Goal: Obtain resource: Download file/media

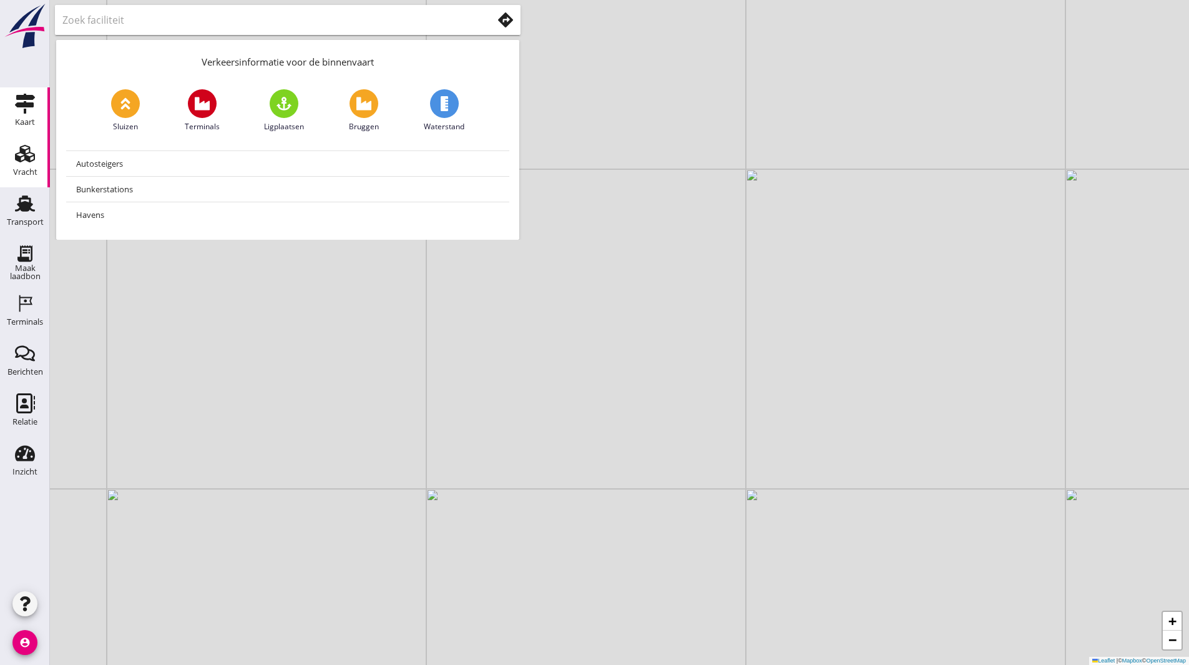
click at [46, 182] on link "Vracht Vracht" at bounding box center [25, 162] width 50 height 50
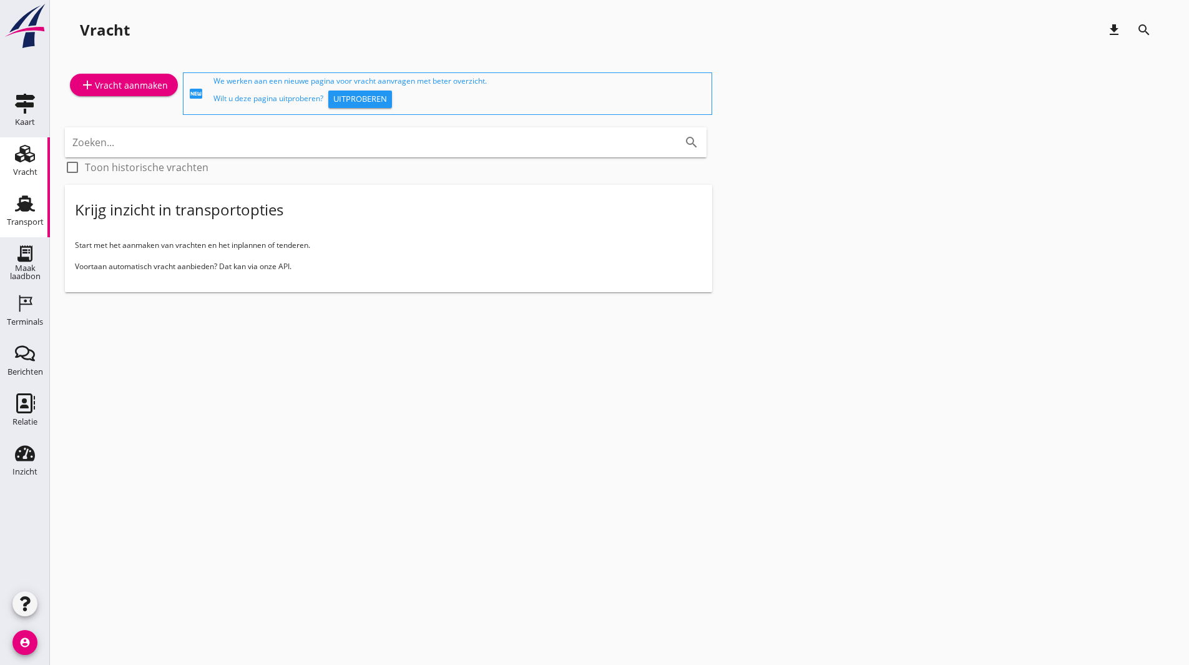
click at [18, 201] on icon "Transport" at bounding box center [25, 203] width 20 height 20
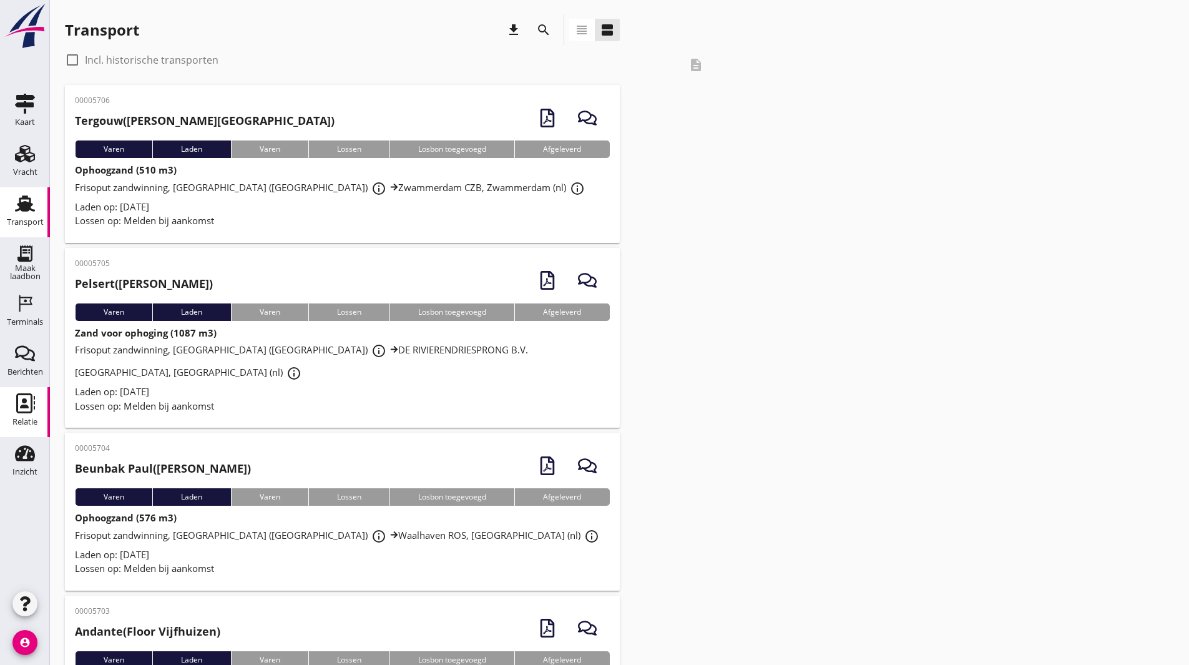
click at [24, 405] on use at bounding box center [25, 403] width 19 height 20
click at [24, 404] on icon "Relatie" at bounding box center [25, 403] width 20 height 20
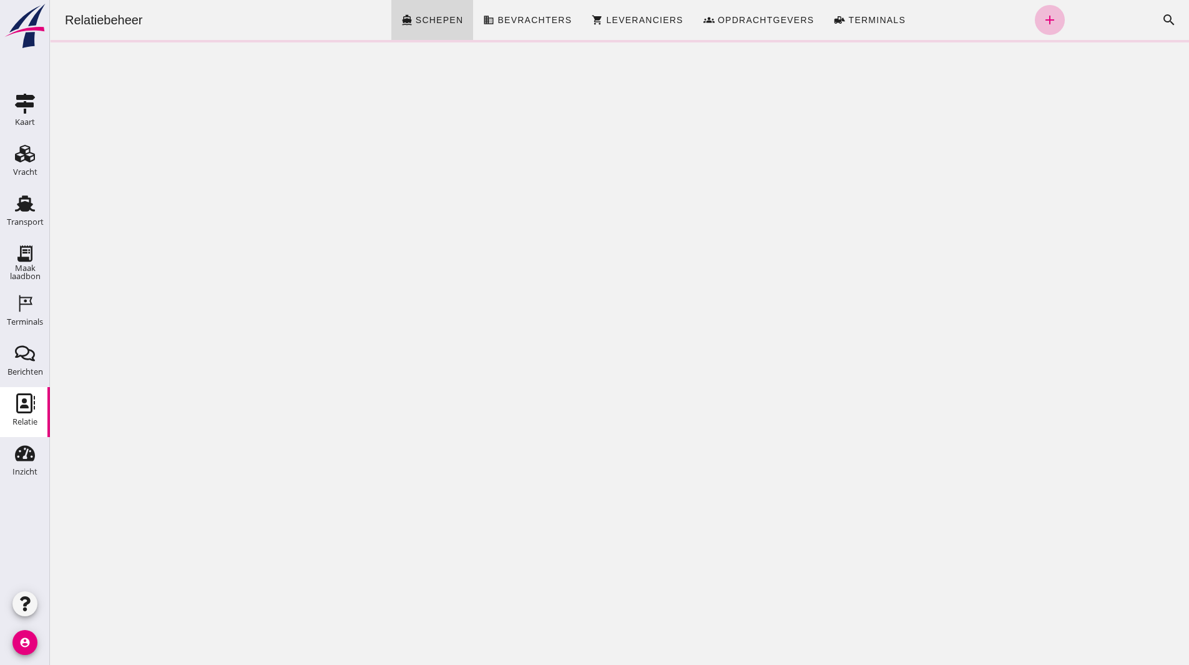
click at [51, 207] on div "Relatiebeheer directions_boat Schepen business Bevrachters shopping_cart Levera…" at bounding box center [619, 332] width 1139 height 665
click at [26, 217] on div "Transport" at bounding box center [25, 221] width 37 height 17
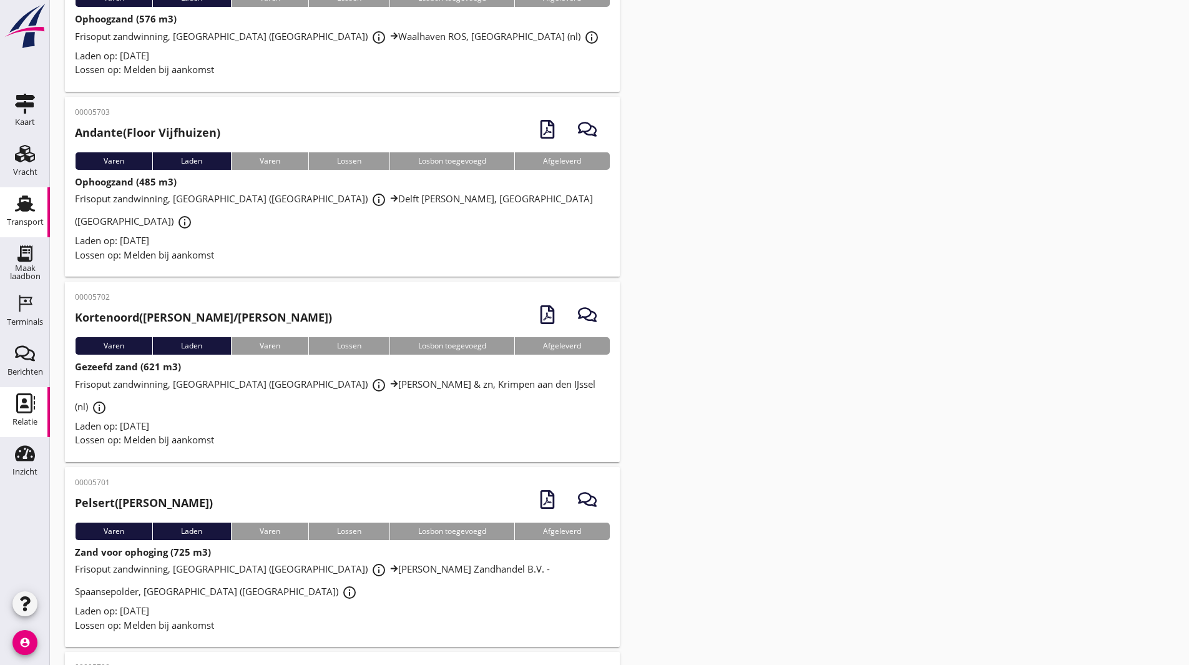
scroll to position [289, 0]
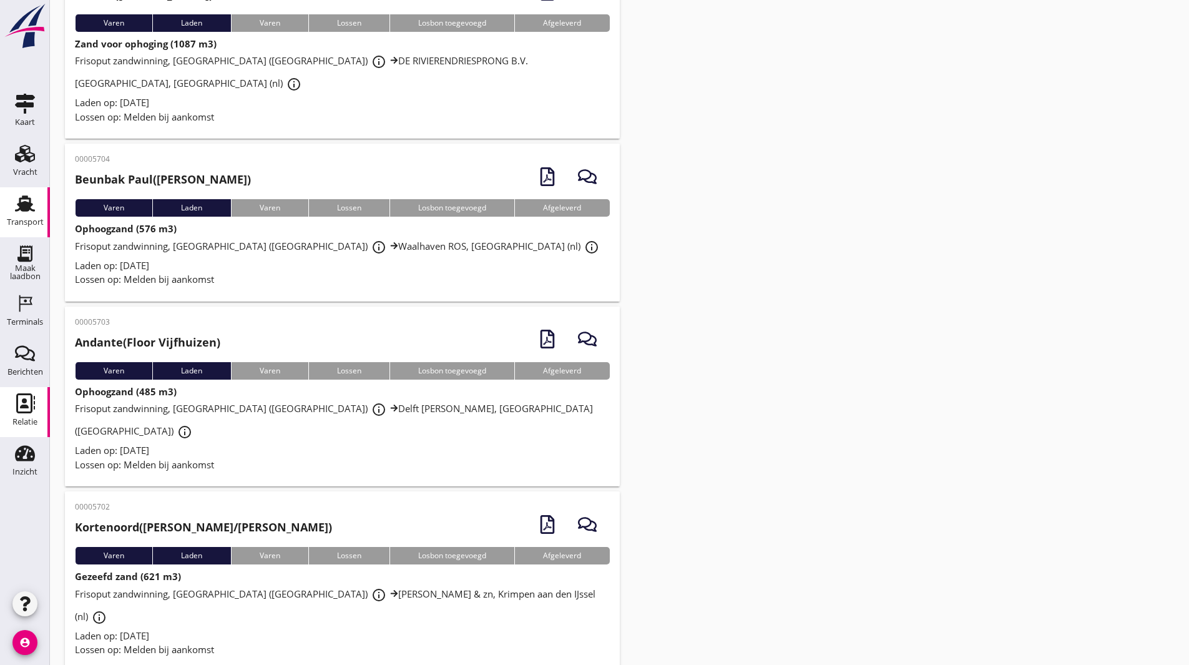
click at [32, 409] on use at bounding box center [25, 403] width 19 height 20
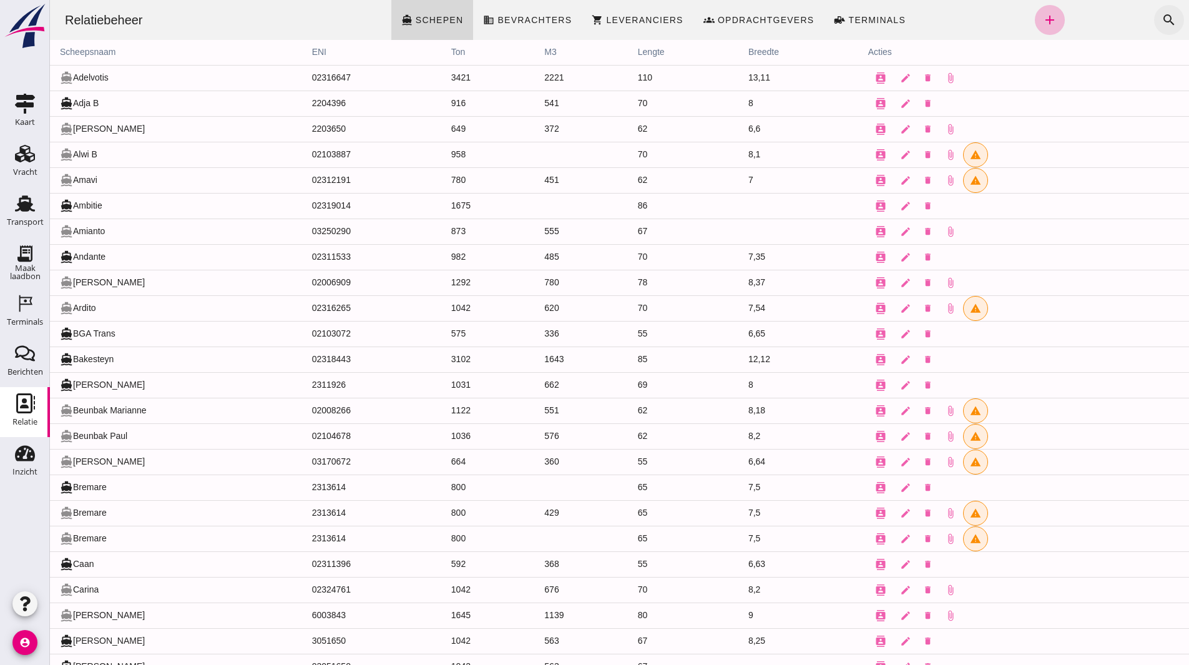
click at [1154, 20] on button "search" at bounding box center [1169, 20] width 30 height 30
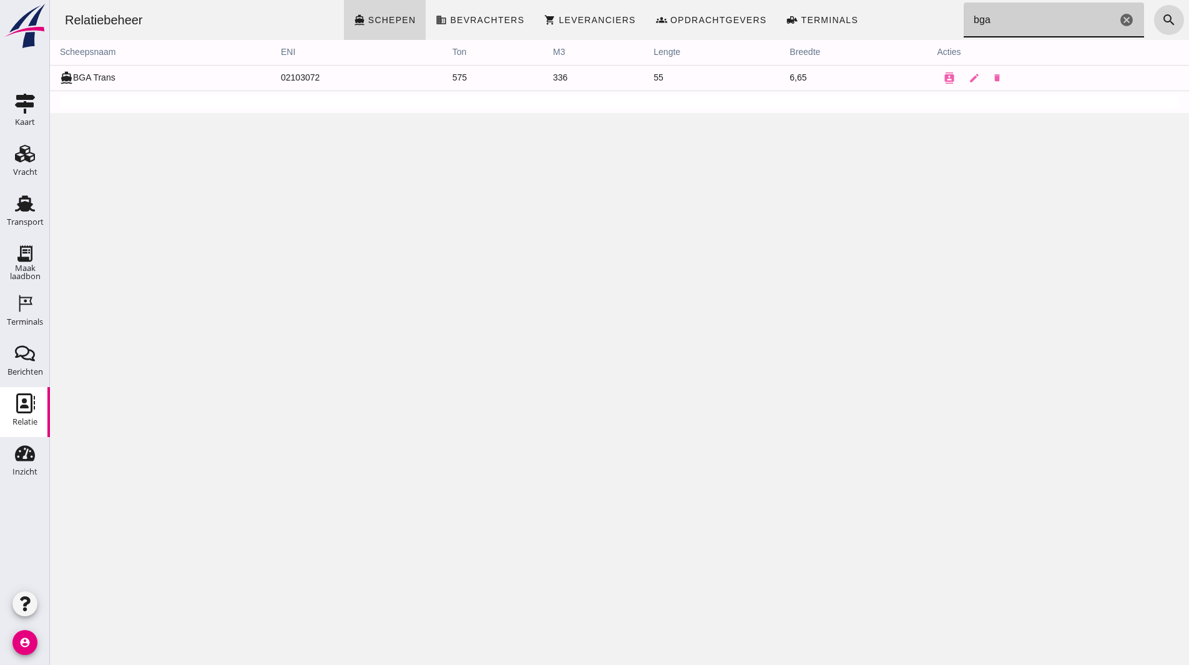
type input "bga"
click at [62, 76] on icon "directions_boat" at bounding box center [66, 77] width 13 height 13
click at [32, 421] on div "Relatie" at bounding box center [24, 421] width 25 height 8
click at [1119, 22] on icon "cancel" at bounding box center [1126, 19] width 15 height 15
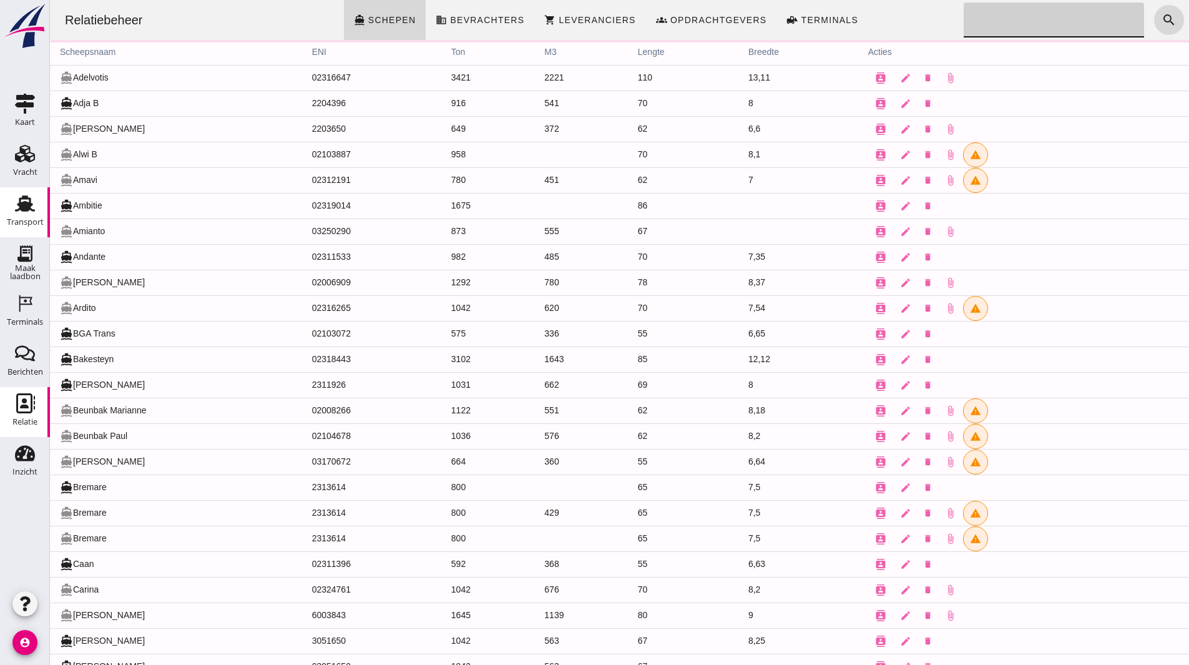
click at [33, 202] on icon "Transport" at bounding box center [25, 203] width 20 height 20
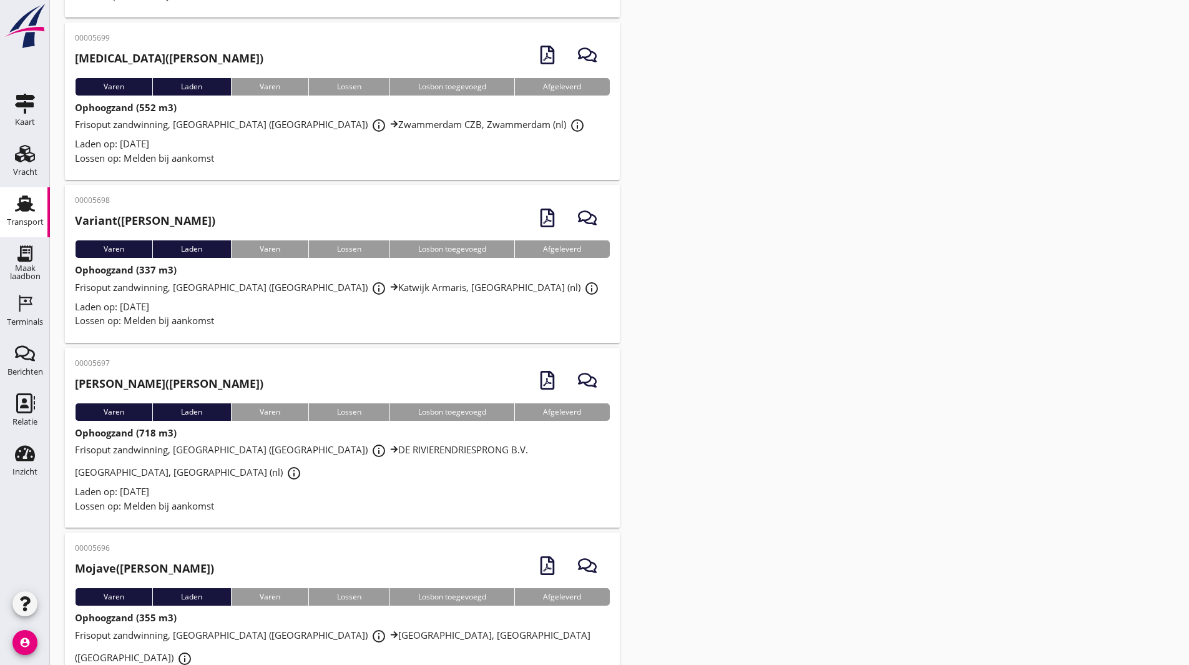
scroll to position [1350, 0]
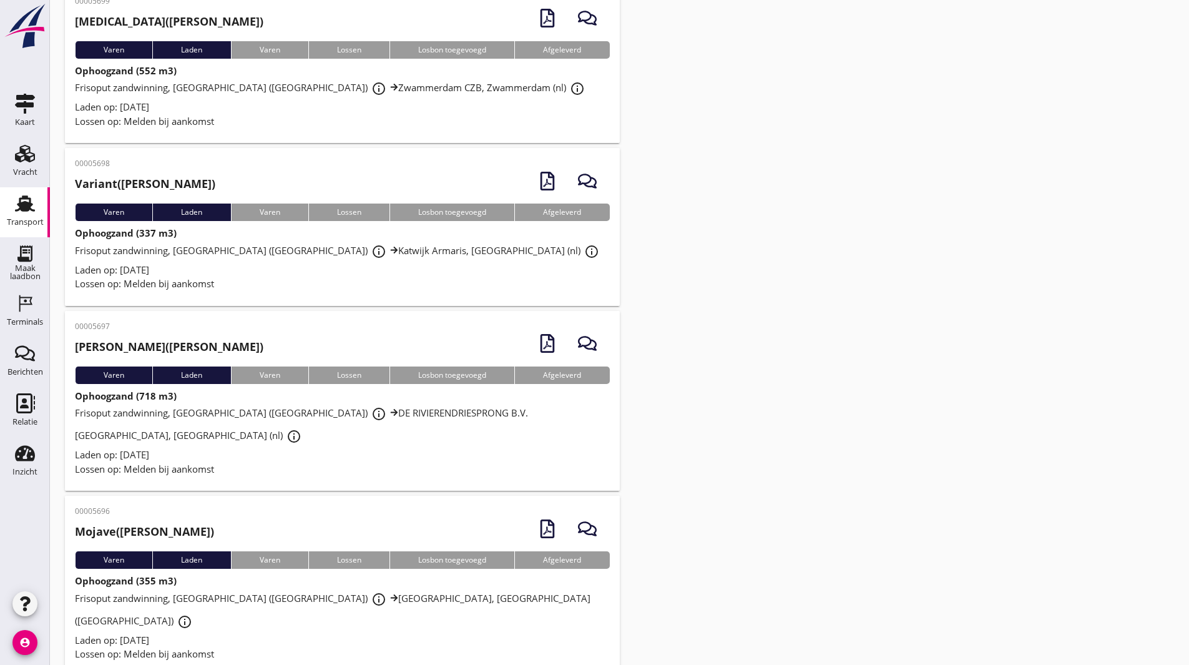
click at [723, 426] on div "00005706 Tergouw ([PERSON_NAME][GEOGRAPHIC_DATA]) Varen Laden Varen Lossen Losb…" at bounding box center [619, 487] width 1109 height 3504
click at [196, 523] on h2 "Mojave ([PERSON_NAME])" at bounding box center [144, 531] width 139 height 17
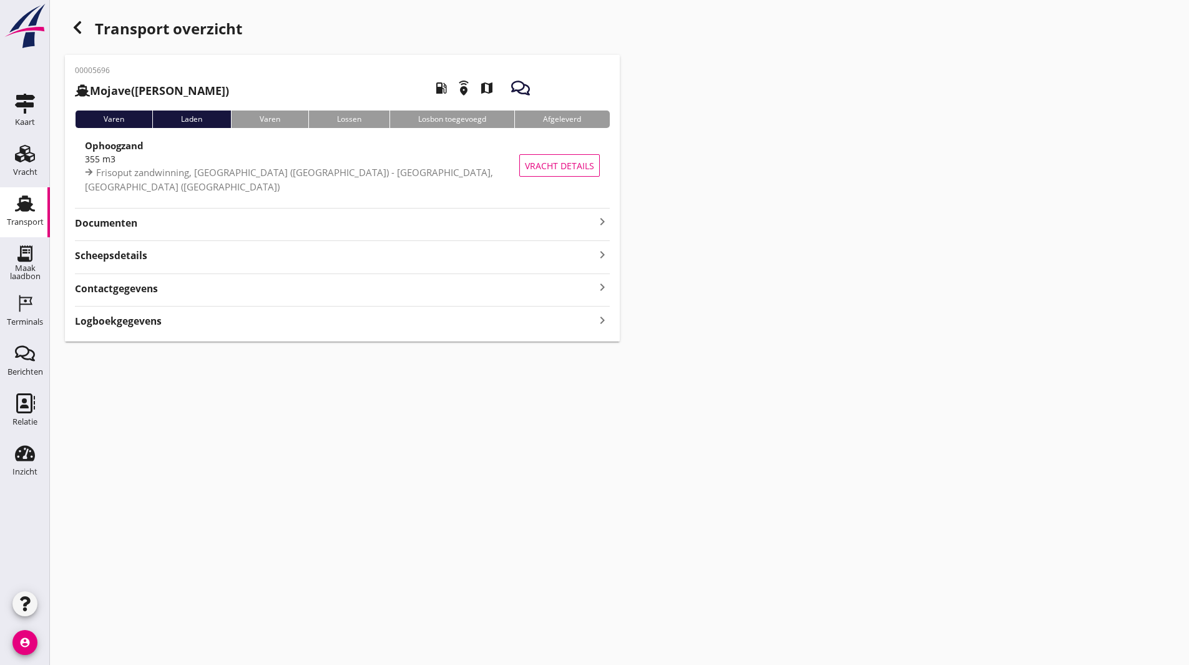
click at [110, 217] on strong "Documenten" at bounding box center [335, 223] width 520 height 14
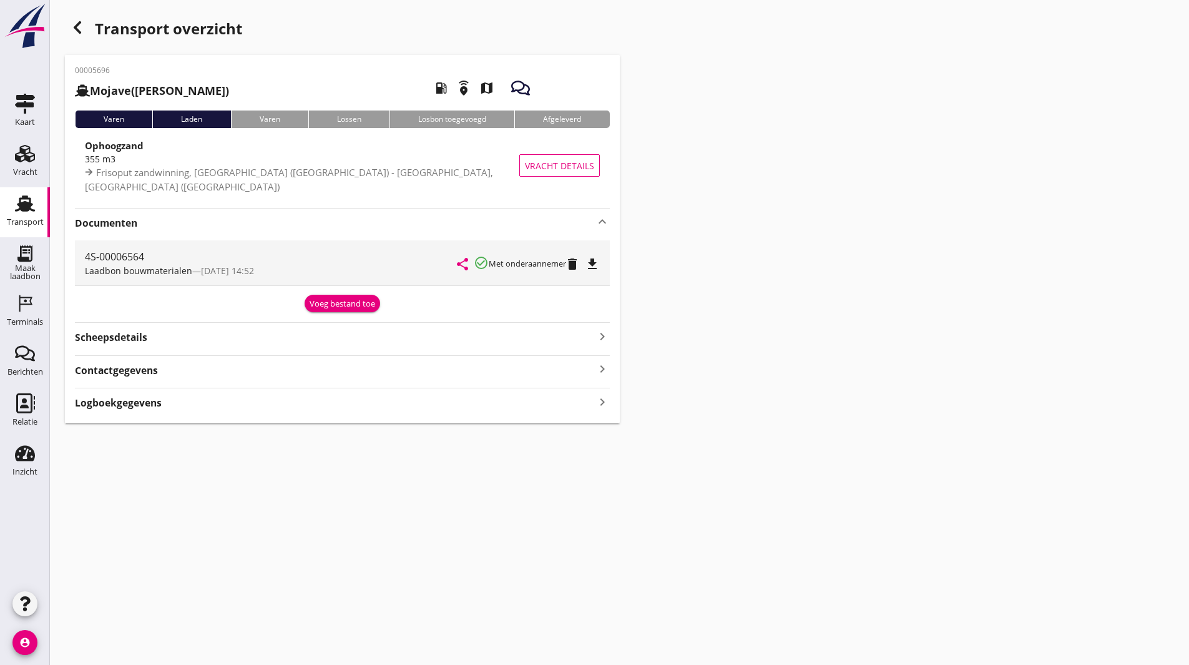
click at [600, 259] on icon "file_download" at bounding box center [592, 263] width 15 height 15
